Goal: Transaction & Acquisition: Download file/media

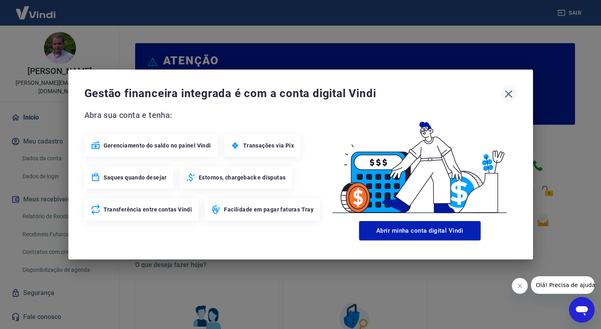
click at [510, 96] on icon "button" at bounding box center [508, 94] width 8 height 8
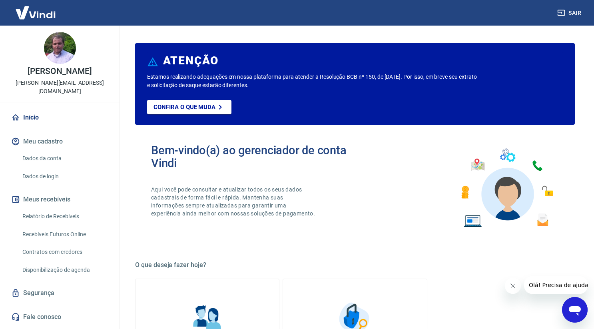
click at [512, 284] on icon "Fechar mensagem da empresa" at bounding box center [512, 285] width 6 height 6
click at [54, 208] on link "Relatório de Recebíveis" at bounding box center [64, 216] width 91 height 16
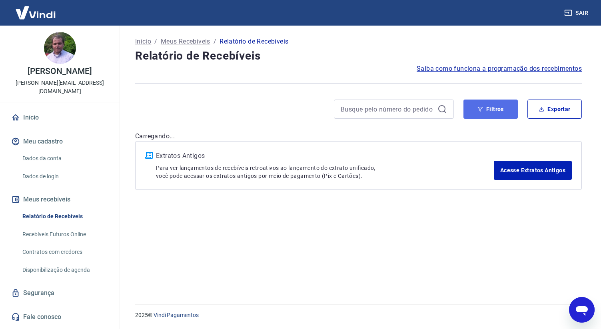
click at [499, 107] on button "Filtros" at bounding box center [490, 108] width 54 height 19
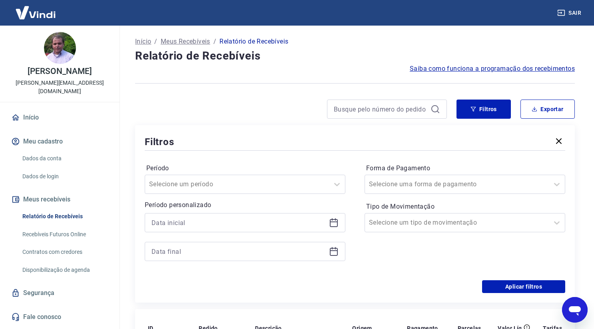
click at [331, 221] on icon at bounding box center [334, 223] width 10 height 10
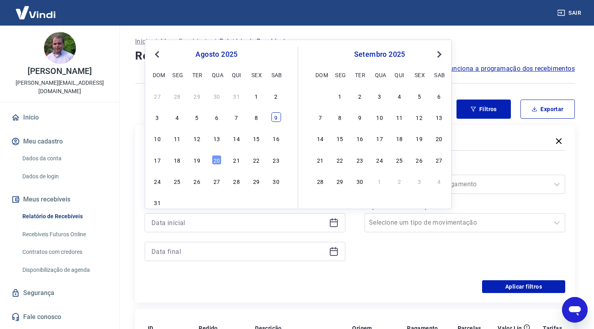
click at [273, 121] on div "9" at bounding box center [276, 117] width 10 height 10
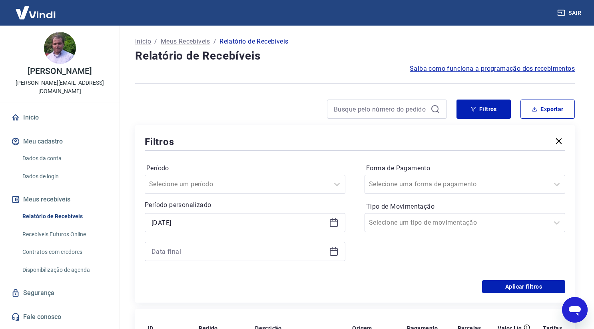
type input "[DATE]"
click at [333, 253] on icon at bounding box center [334, 252] width 10 height 10
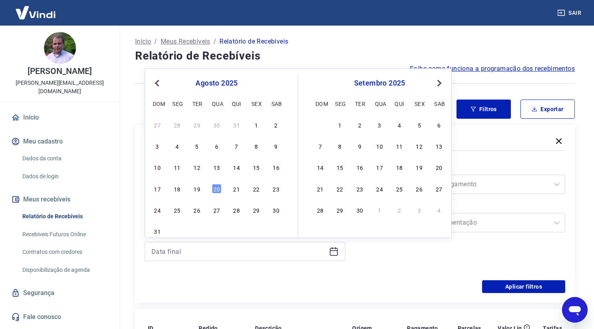
click at [256, 173] on div "10 11 12 13 14 15 16" at bounding box center [216, 167] width 130 height 12
click at [256, 171] on div "15" at bounding box center [256, 167] width 10 height 10
type input "[DATE]"
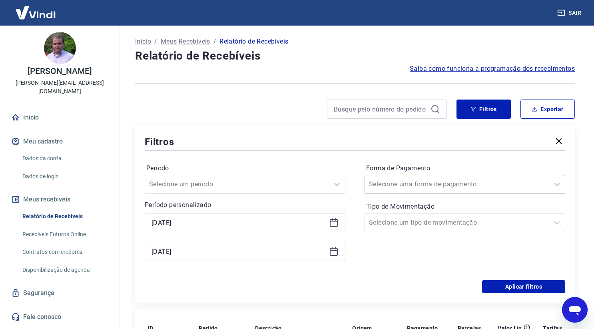
click at [521, 187] on div at bounding box center [457, 184] width 176 height 11
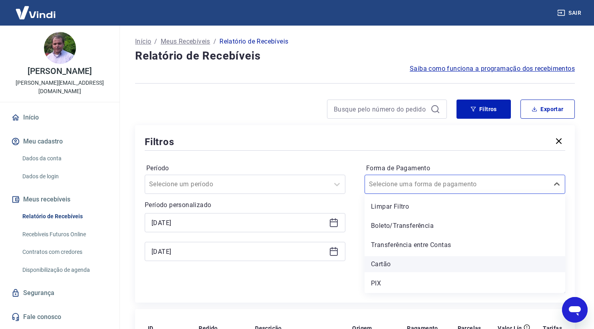
click at [412, 263] on div "Cartão" at bounding box center [464, 264] width 201 height 16
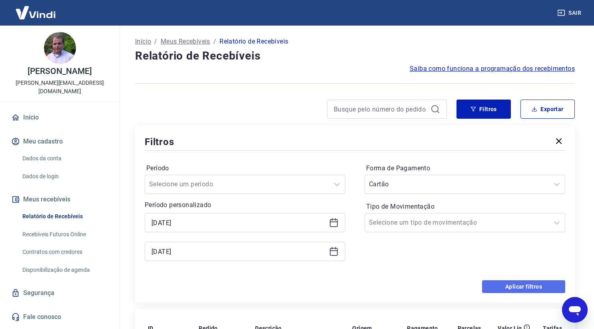
click at [528, 286] on button "Aplicar filtros" at bounding box center [523, 286] width 83 height 13
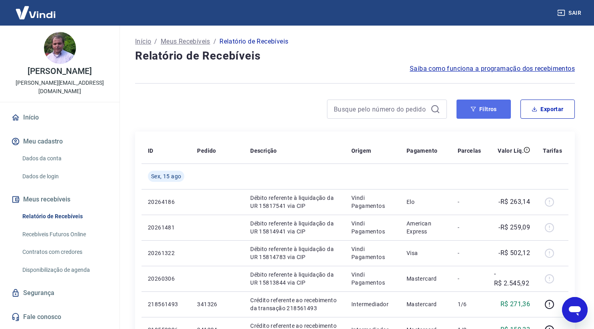
click at [495, 109] on button "Filtros" at bounding box center [483, 108] width 54 height 19
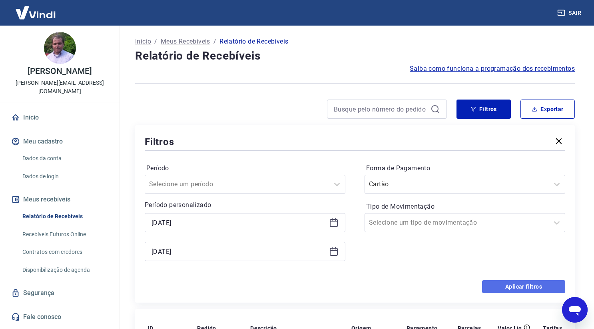
click at [517, 284] on button "Aplicar filtros" at bounding box center [523, 286] width 83 height 13
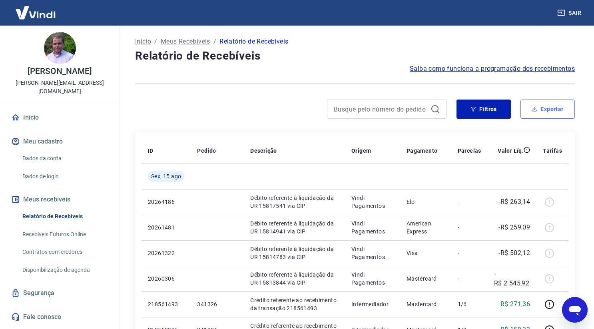
click at [545, 115] on button "Exportar" at bounding box center [547, 108] width 54 height 19
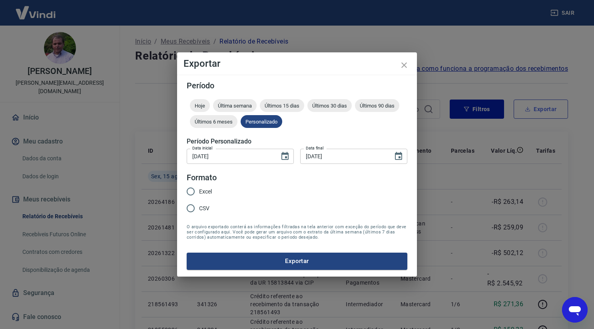
type input "[DATE]"
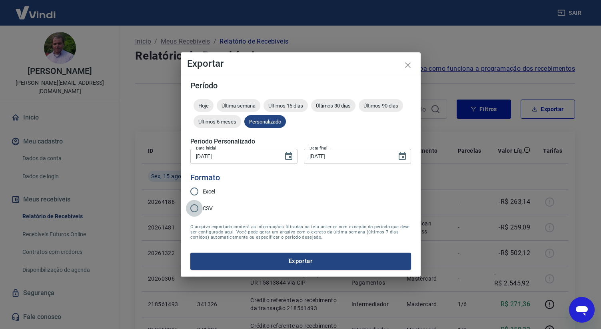
click at [202, 207] on input "CSV" at bounding box center [194, 208] width 17 height 17
radio input "true"
click at [298, 268] on button "Exportar" at bounding box center [300, 261] width 221 height 17
